Goal: Task Accomplishment & Management: Use online tool/utility

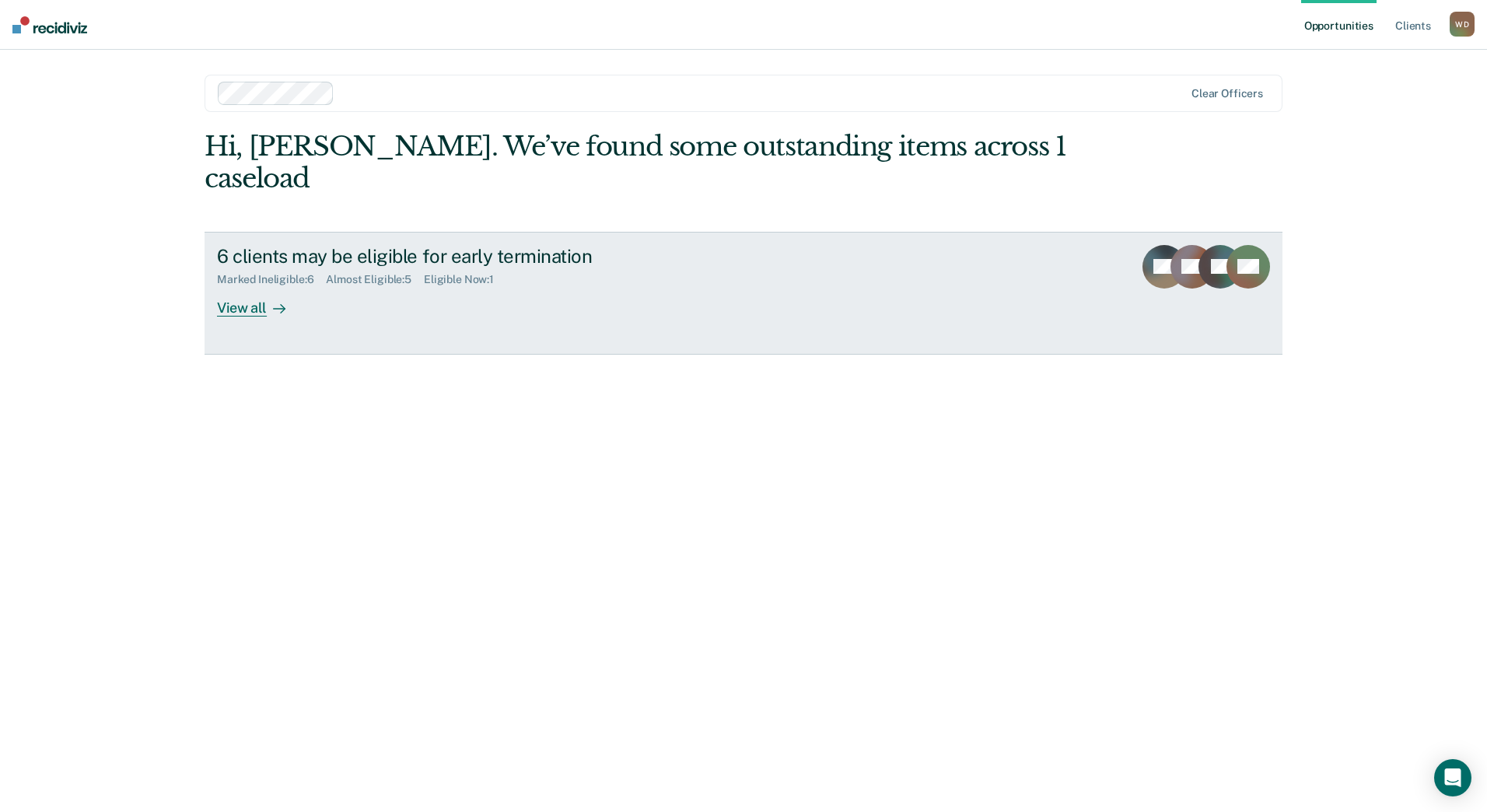
click at [265, 286] on div "View all" at bounding box center [261, 301] width 87 height 30
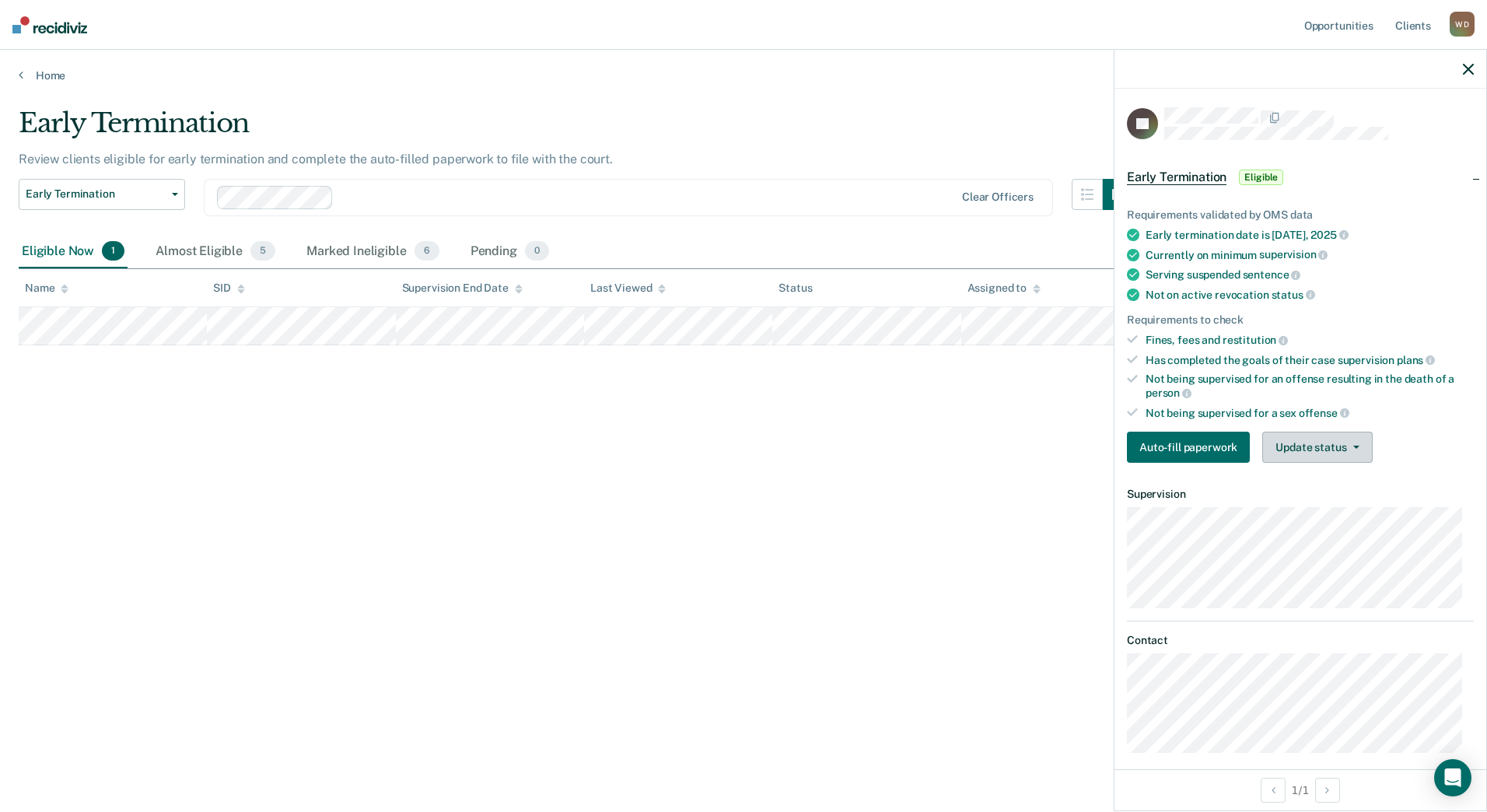
click at [1291, 440] on button "Update status" at bounding box center [1317, 447] width 110 height 31
click at [1348, 513] on button "Mark Ineligible" at bounding box center [1337, 509] width 150 height 25
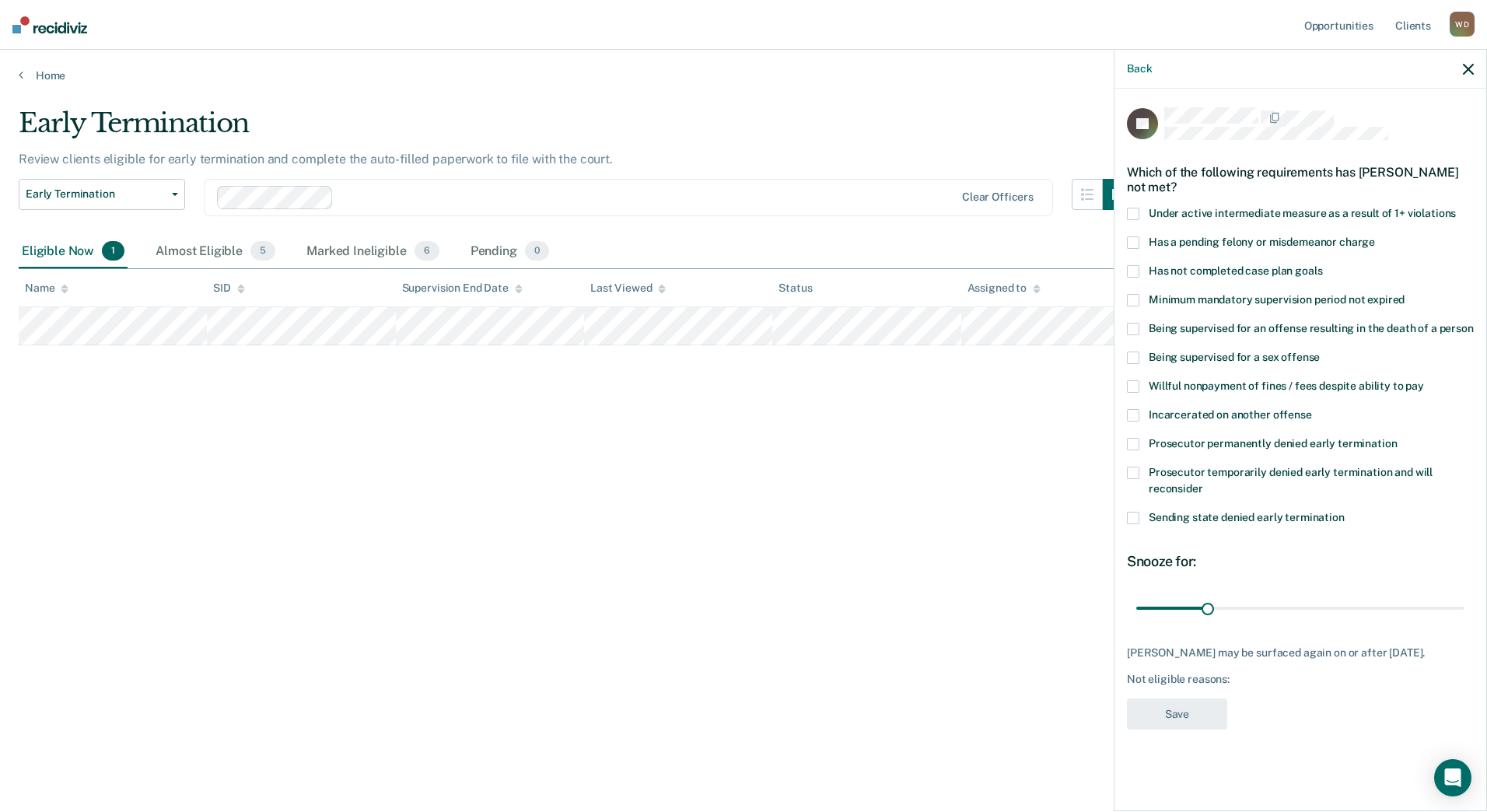
click at [1257, 267] on span "Has not completed case plan goals" at bounding box center [1234, 270] width 173 height 12
click at [1393, 606] on input "range" at bounding box center [1300, 607] width 328 height 27
drag, startPoint x: 1393, startPoint y: 606, endPoint x: 1343, endPoint y: 602, distance: 50.2
type input "90"
click at [1343, 602] on input "range" at bounding box center [1300, 607] width 328 height 27
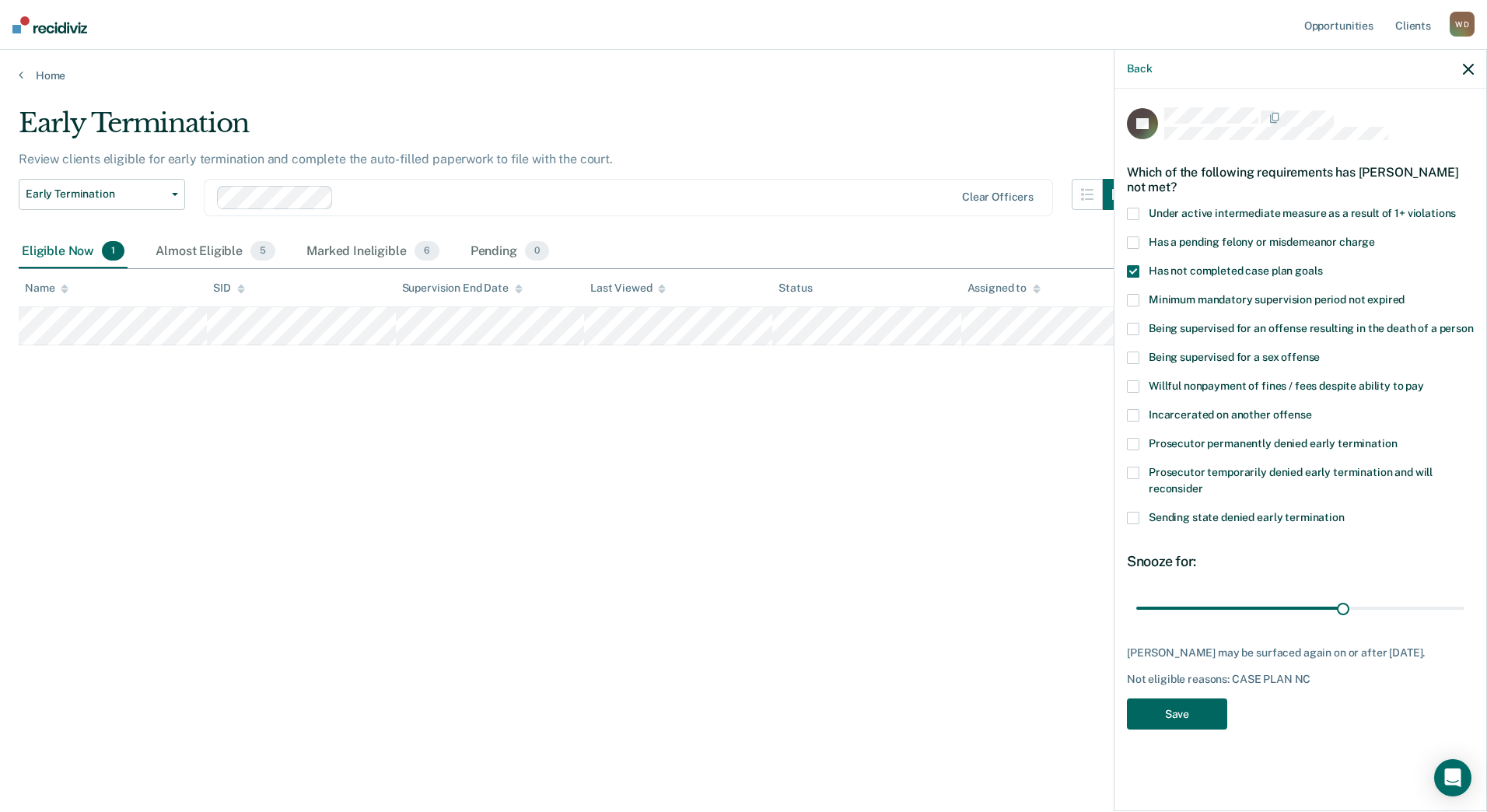
click at [1212, 727] on button "Save" at bounding box center [1177, 714] width 100 height 32
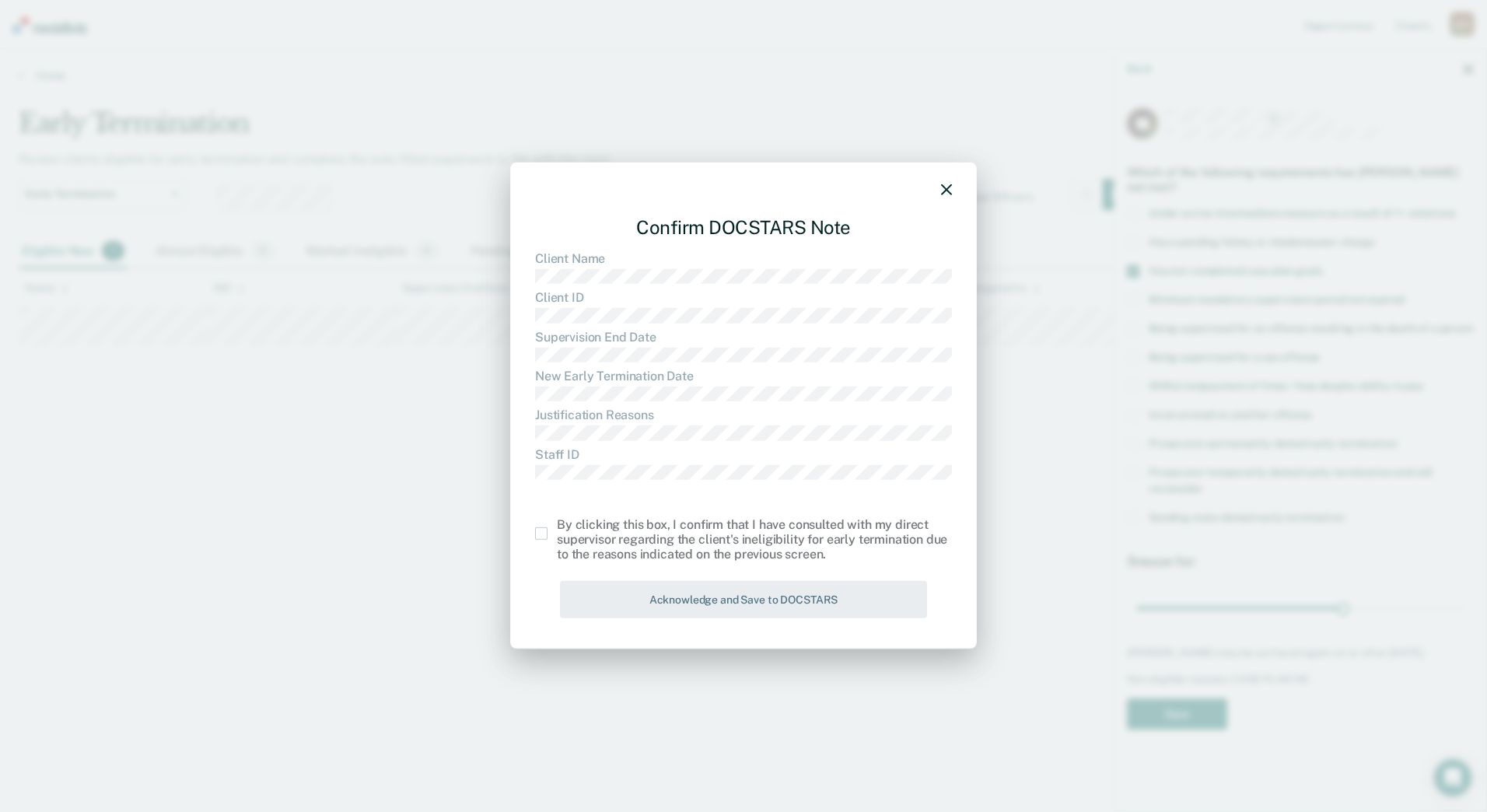
click at [535, 528] on span at bounding box center [541, 533] width 12 height 12
click at [557, 527] on input "checkbox" at bounding box center [557, 527] width 0 height 0
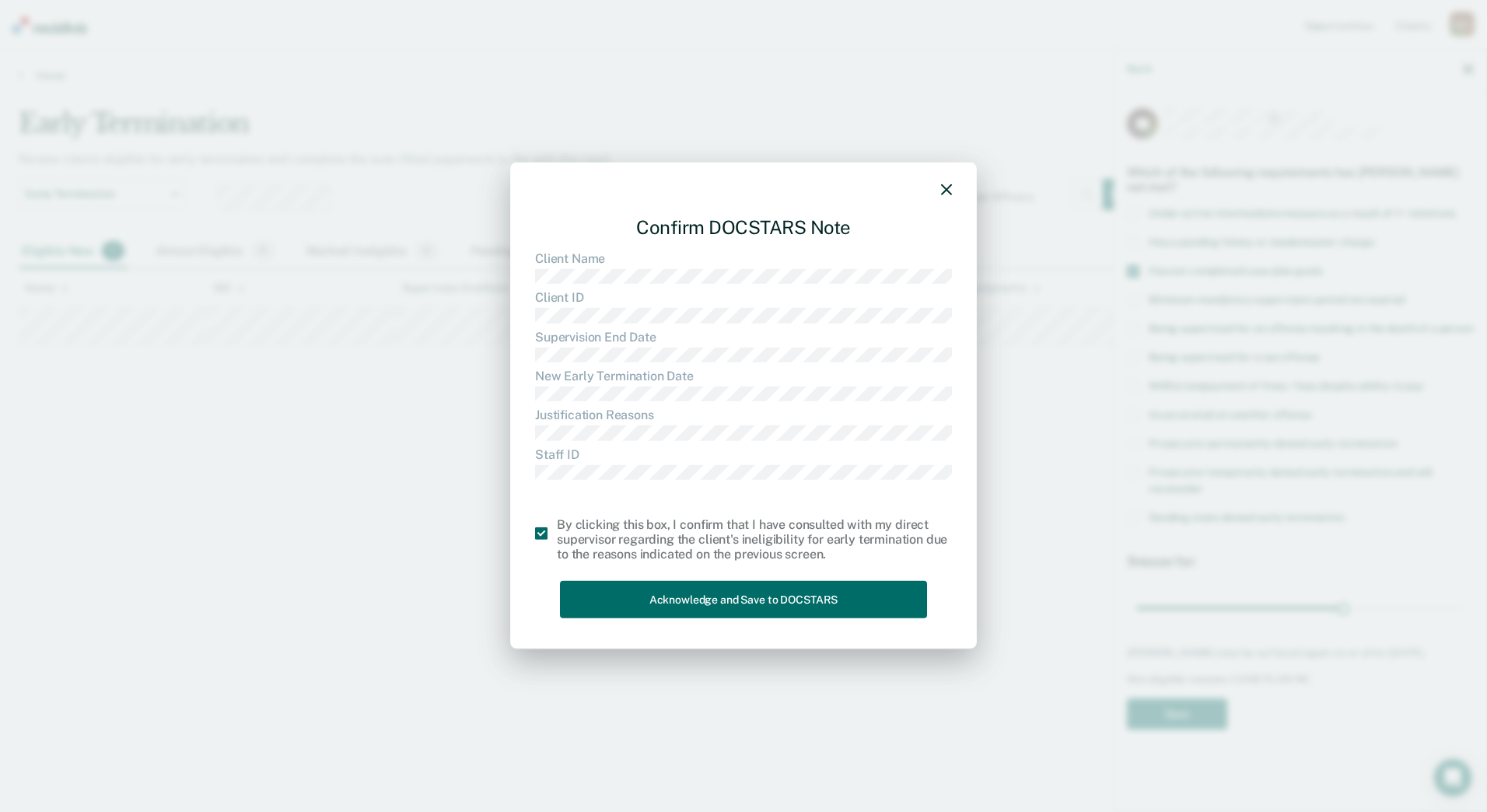
click at [625, 625] on div "Confirm DOCSTARS Note Client Name Client ID Supervision End Date New Early Term…" at bounding box center [743, 406] width 467 height 487
click at [632, 583] on button "Acknowledge and Save to DOCSTARS" at bounding box center [744, 599] width 367 height 38
